Goal: Communication & Community: Answer question/provide support

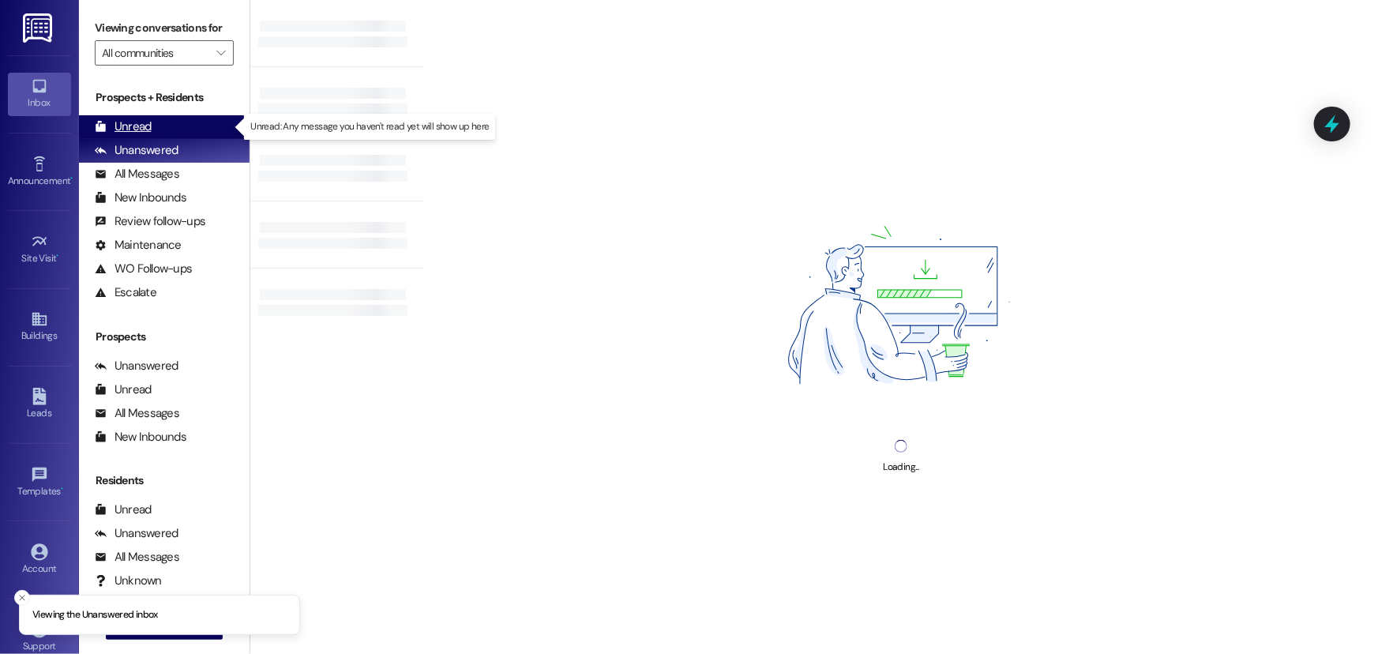
click at [146, 126] on div "Unread" at bounding box center [123, 126] width 57 height 17
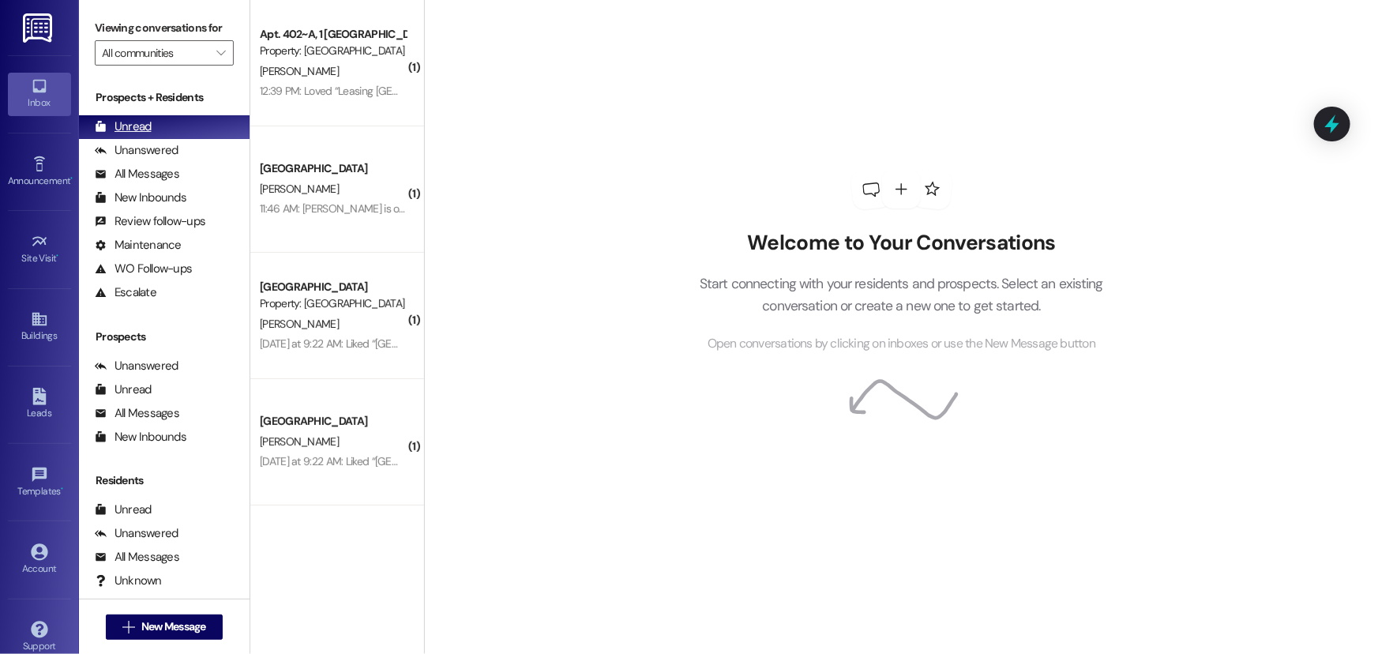
click at [133, 125] on div "Unread" at bounding box center [123, 126] width 57 height 17
click at [145, 155] on div "Unanswered" at bounding box center [137, 150] width 84 height 17
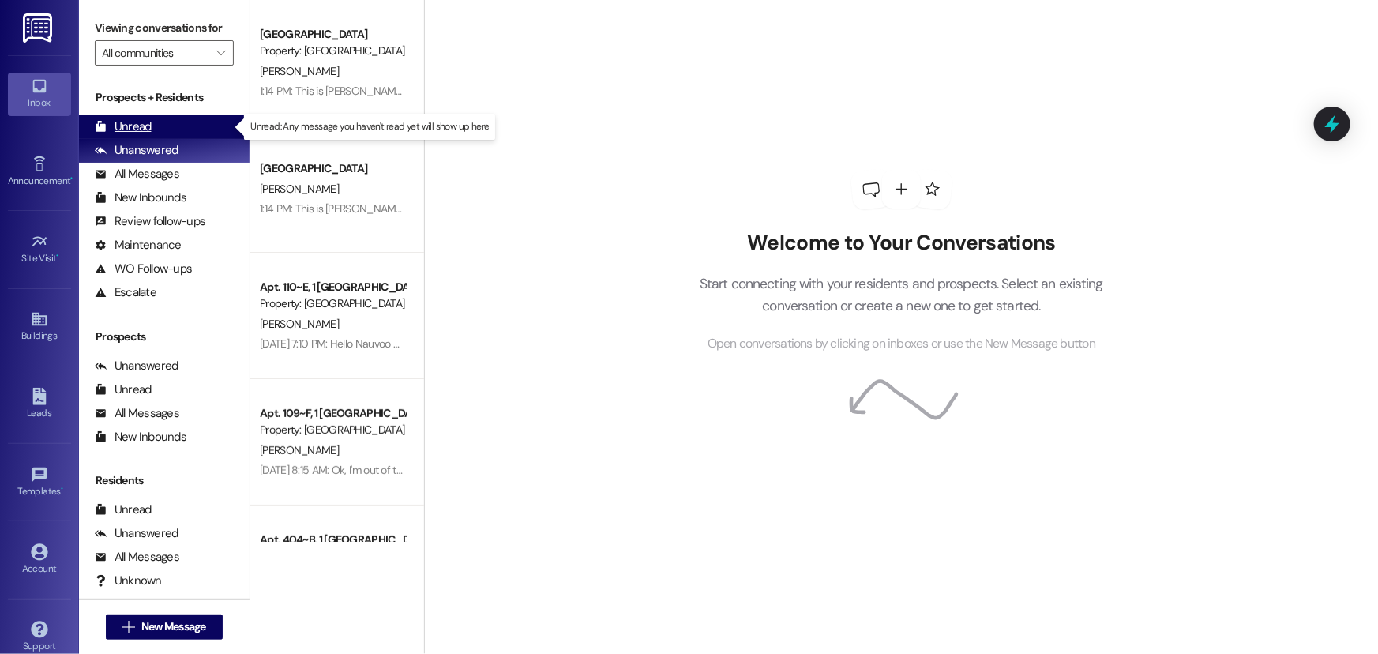
click at [137, 134] on div "Unread" at bounding box center [123, 126] width 57 height 17
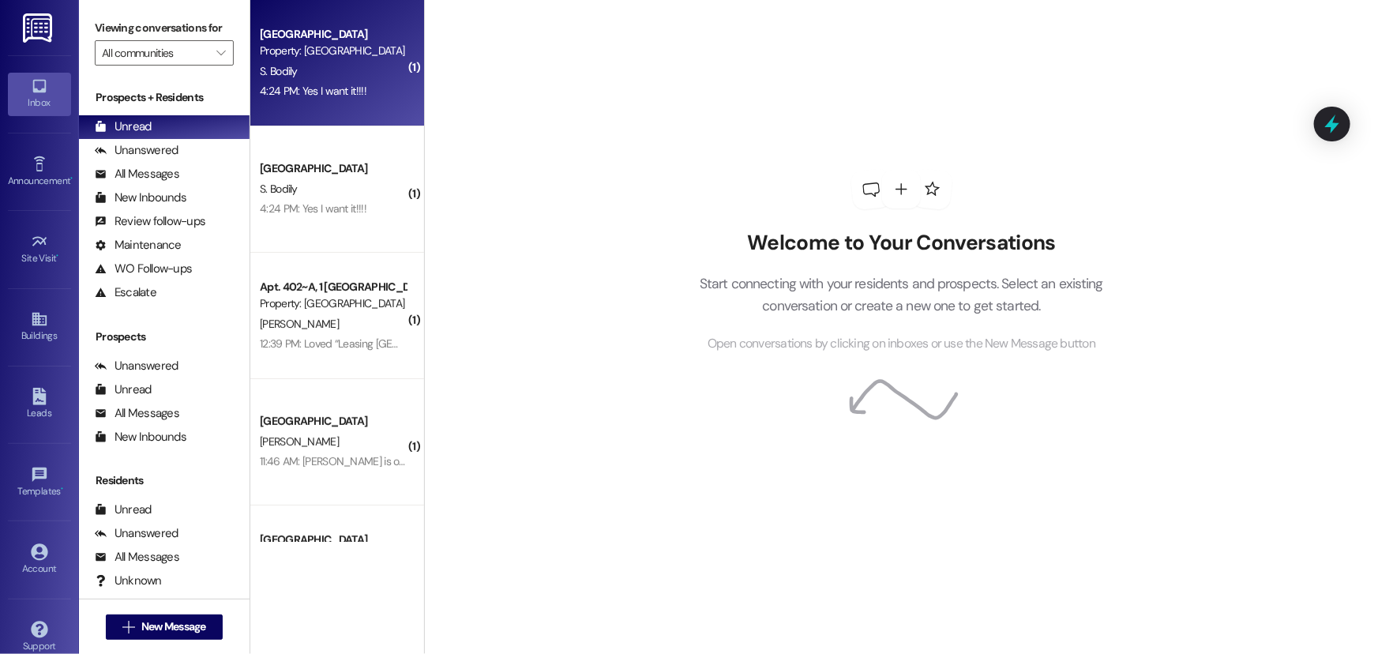
click at [332, 79] on div "S. Bodily" at bounding box center [332, 72] width 149 height 20
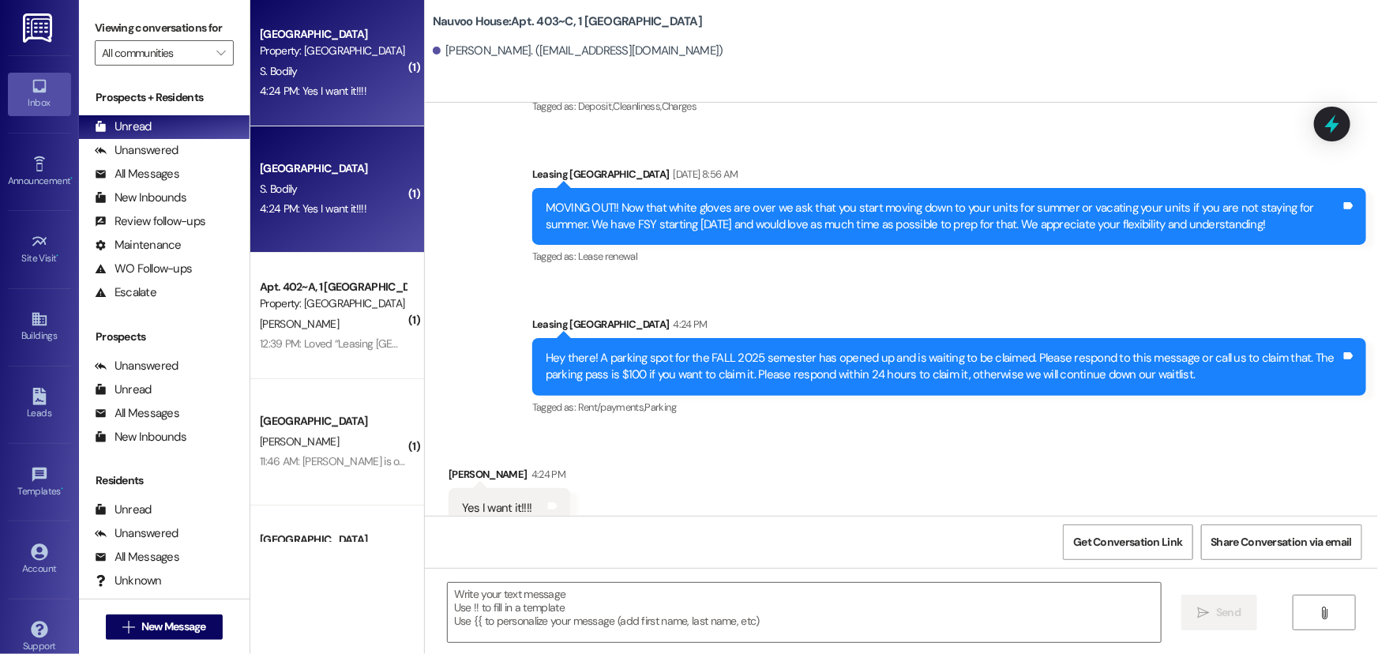
scroll to position [6379, 0]
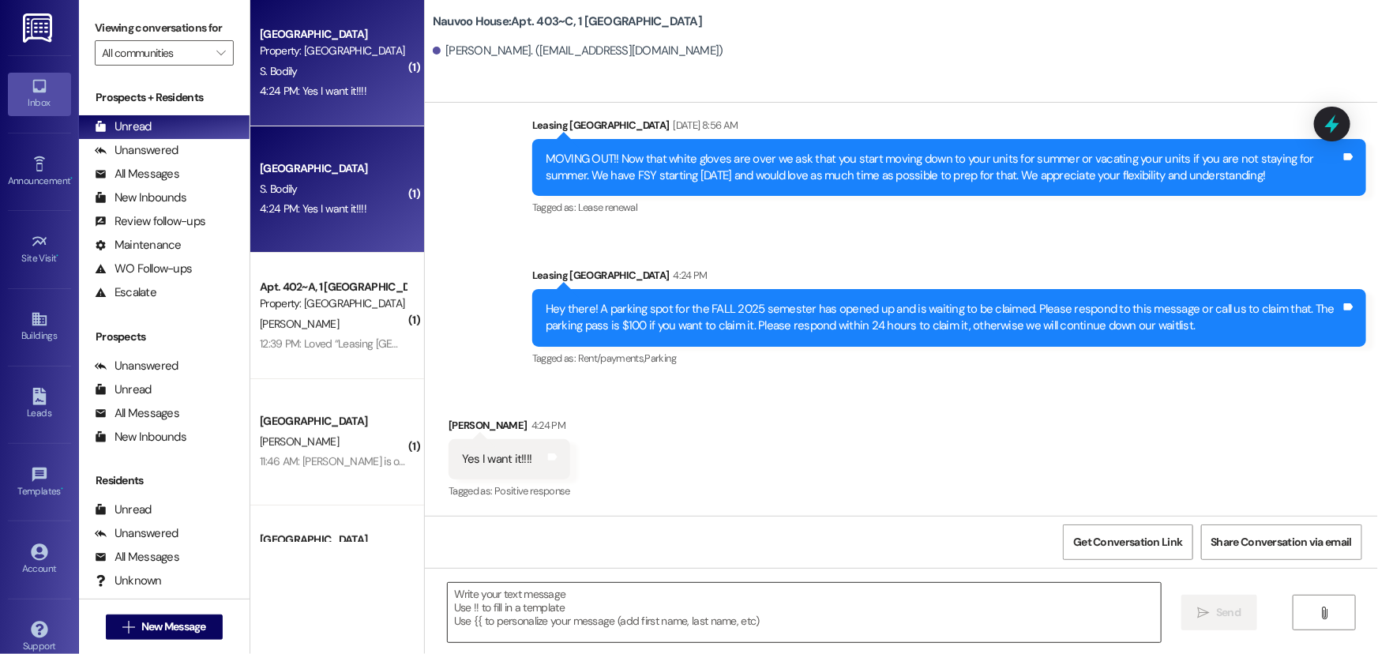
click at [643, 628] on textarea at bounding box center [804, 612] width 713 height 59
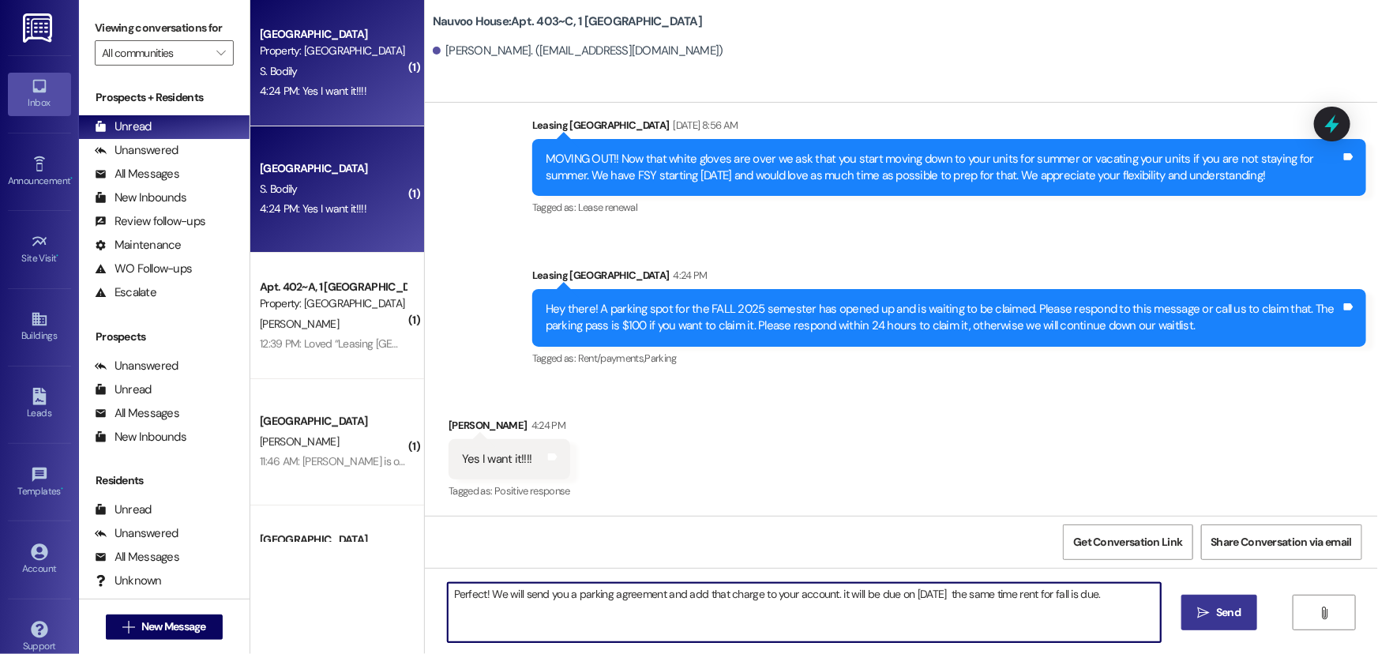
type textarea "Perfect! We will send you a parking agreement and add that charge to your accou…"
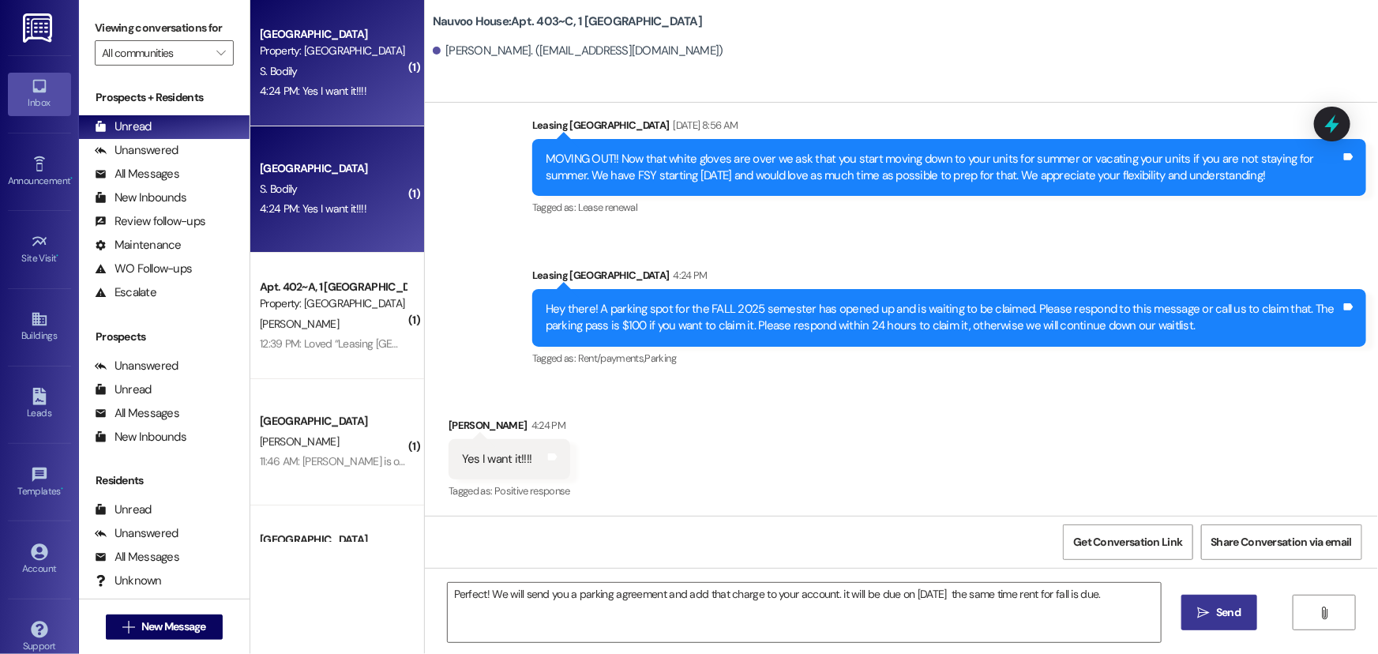
click at [1220, 617] on span "Send" at bounding box center [1228, 612] width 24 height 17
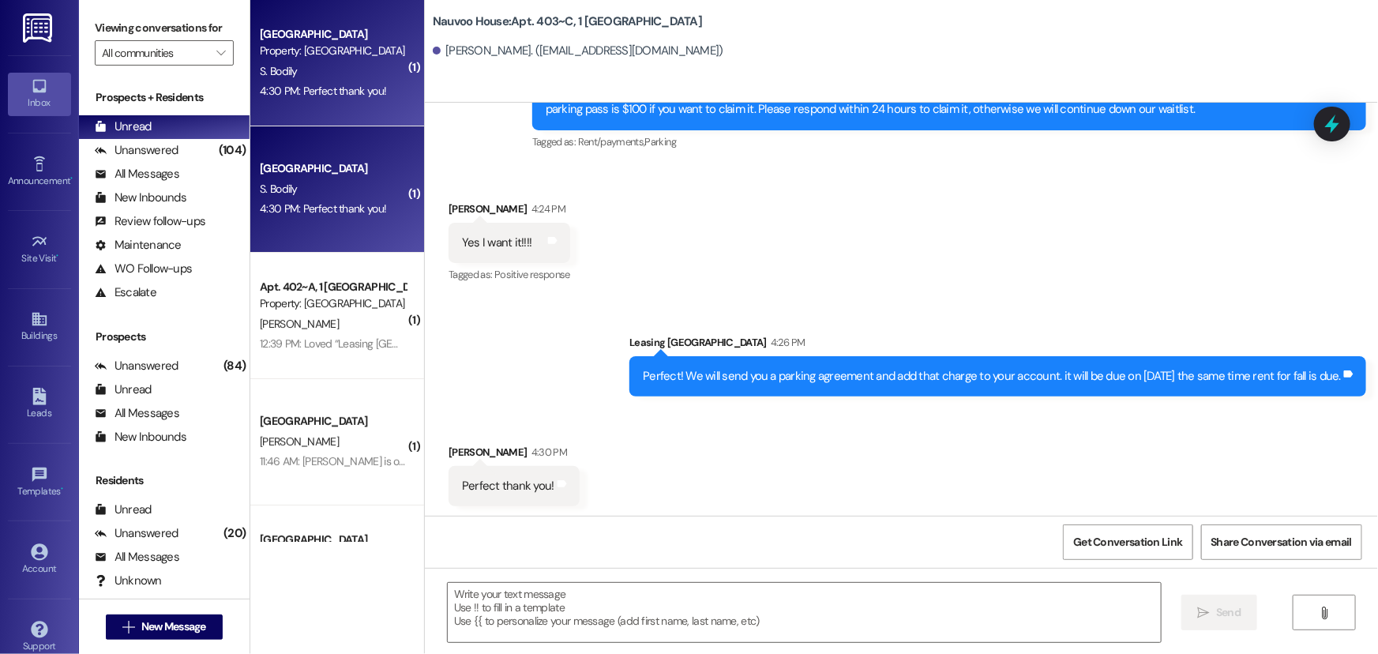
scroll to position [6599, 0]
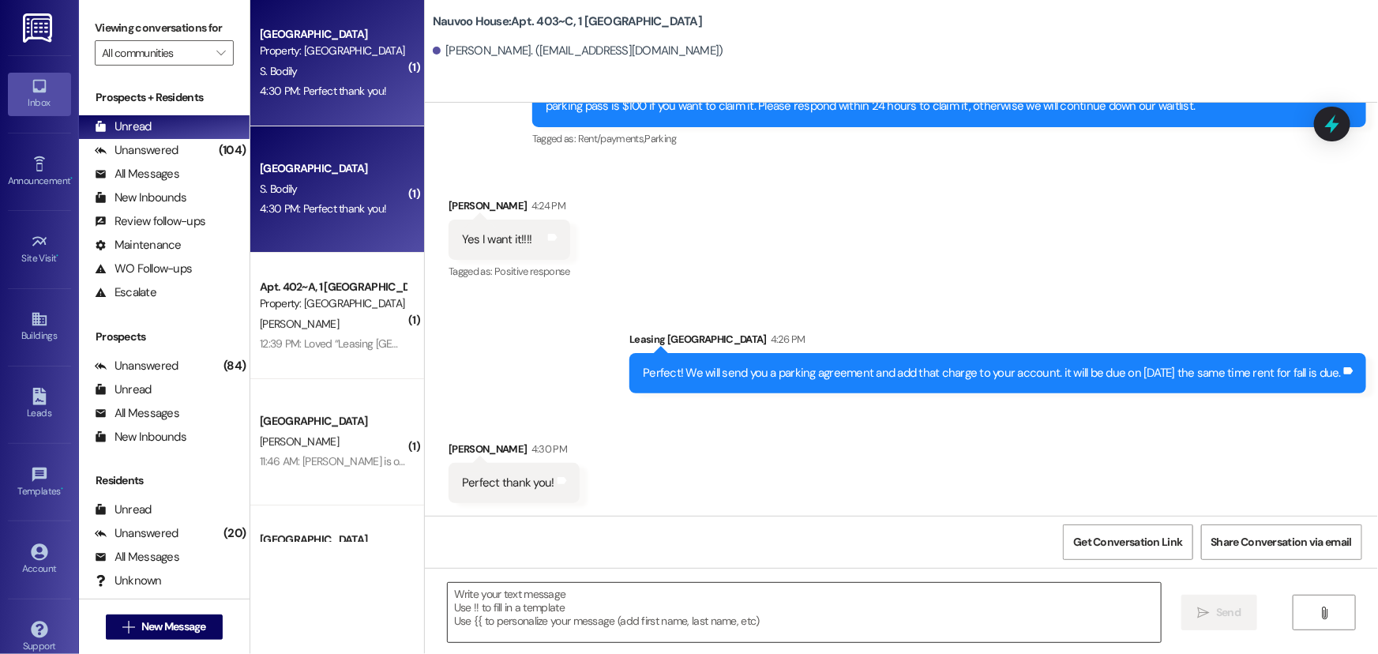
click at [541, 598] on textarea at bounding box center [804, 612] width 713 height 59
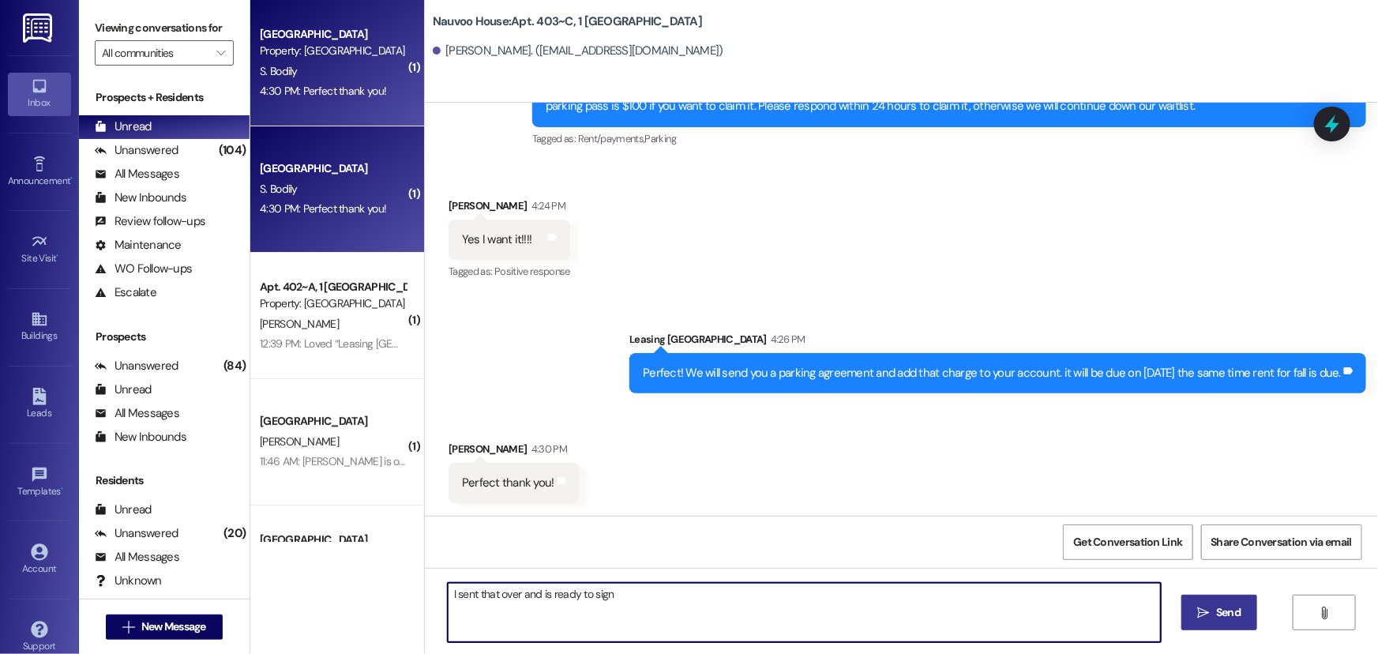
type textarea "I sent that over and is ready to sign!"
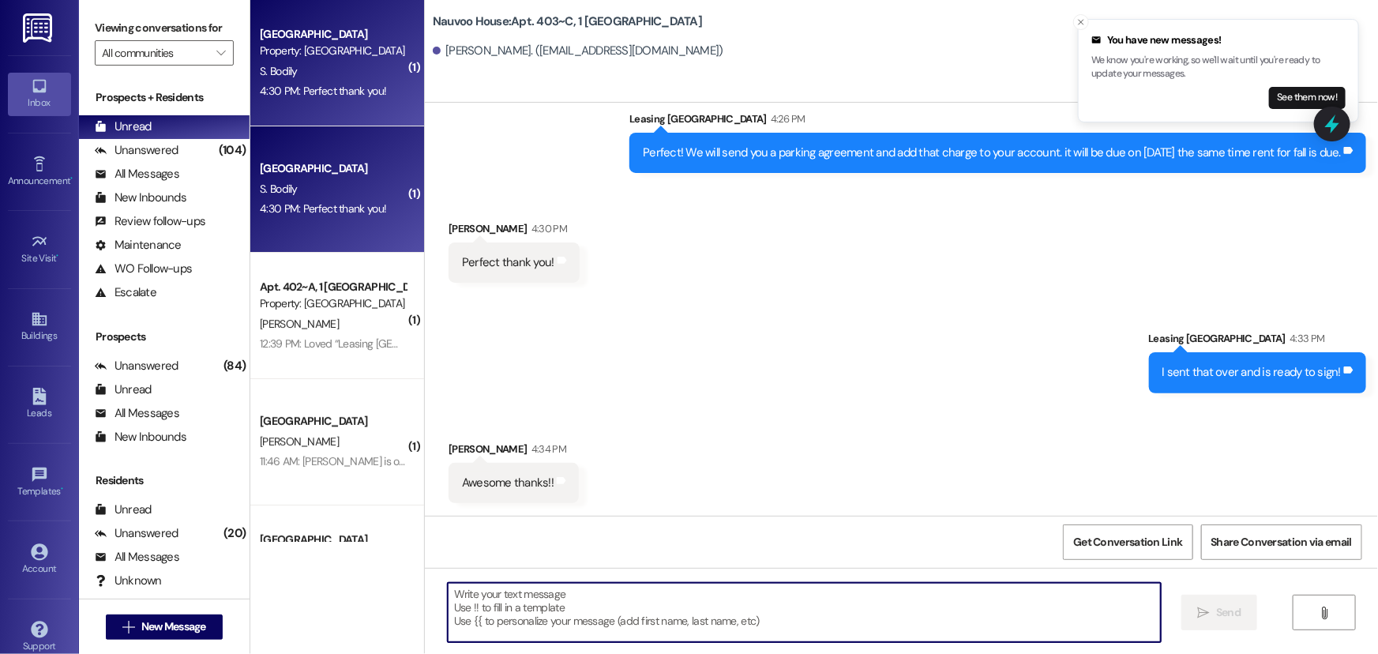
scroll to position [6820, 0]
click at [540, 613] on textarea at bounding box center [804, 612] width 713 height 59
click at [686, 618] on textarea at bounding box center [804, 612] width 713 height 59
click at [775, 624] on textarea at bounding box center [804, 612] width 713 height 59
